Goal: Information Seeking & Learning: Learn about a topic

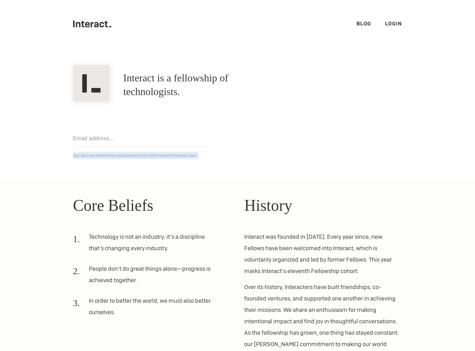
click at [198, 177] on section "Interact is a fellowship of technologists. A fellowship of technologists. Get n…" at bounding box center [237, 114] width 475 height 132
click at [189, 88] on h1 "Interact is a fellowship of technologists." at bounding box center [200, 84] width 154 height 27
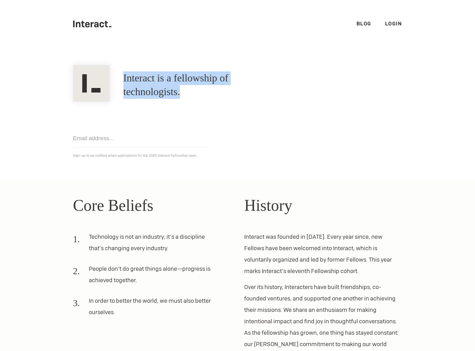
click at [205, 86] on h1 "Interact is a fellowship of technologists." at bounding box center [200, 84] width 154 height 27
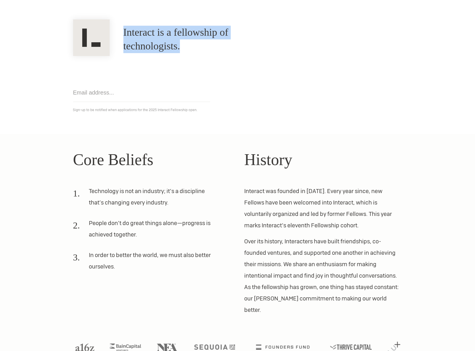
scroll to position [55, 0]
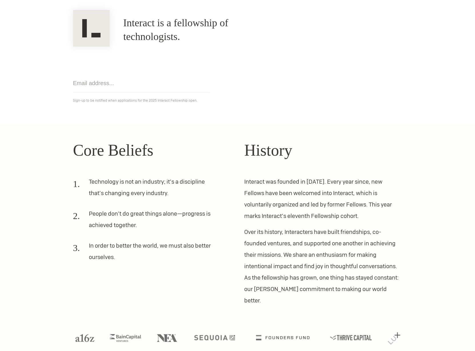
click at [155, 185] on li "Technology is not an industry; it’s a discipline that’s changing every industry." at bounding box center [145, 189] width 144 height 27
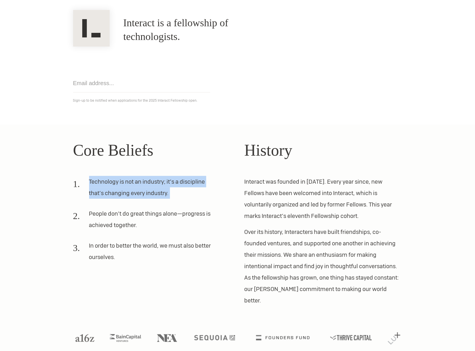
click at [151, 207] on ol "Technology is not an industry; it’s a discipline that’s changing every industry…" at bounding box center [152, 221] width 158 height 91
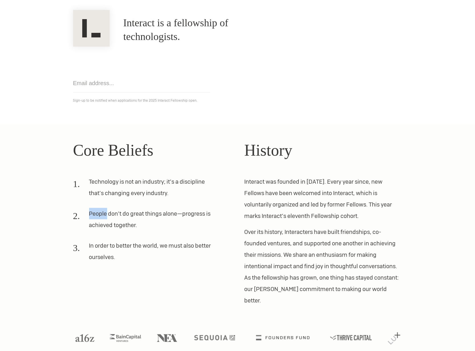
click at [151, 207] on ol "Technology is not an industry; it’s a discipline that’s changing every industry…" at bounding box center [152, 221] width 158 height 91
click at [157, 245] on li "In order to better the world, we must also better ourselves." at bounding box center [145, 253] width 144 height 27
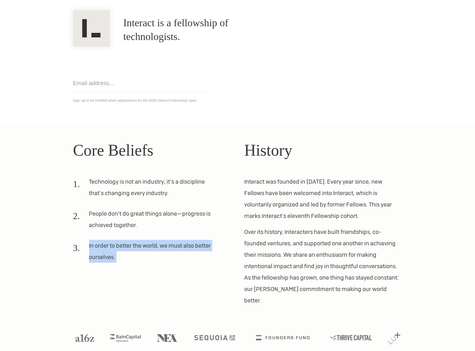
click at [176, 229] on li "People don’t do great things alone—progress is achieved together." at bounding box center [145, 221] width 144 height 27
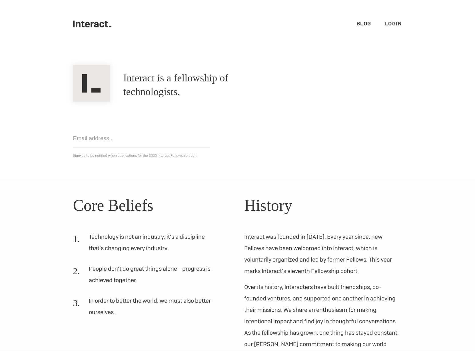
click at [366, 21] on link "Blog" at bounding box center [363, 23] width 15 height 7
